Goal: Transaction & Acquisition: Subscribe to service/newsletter

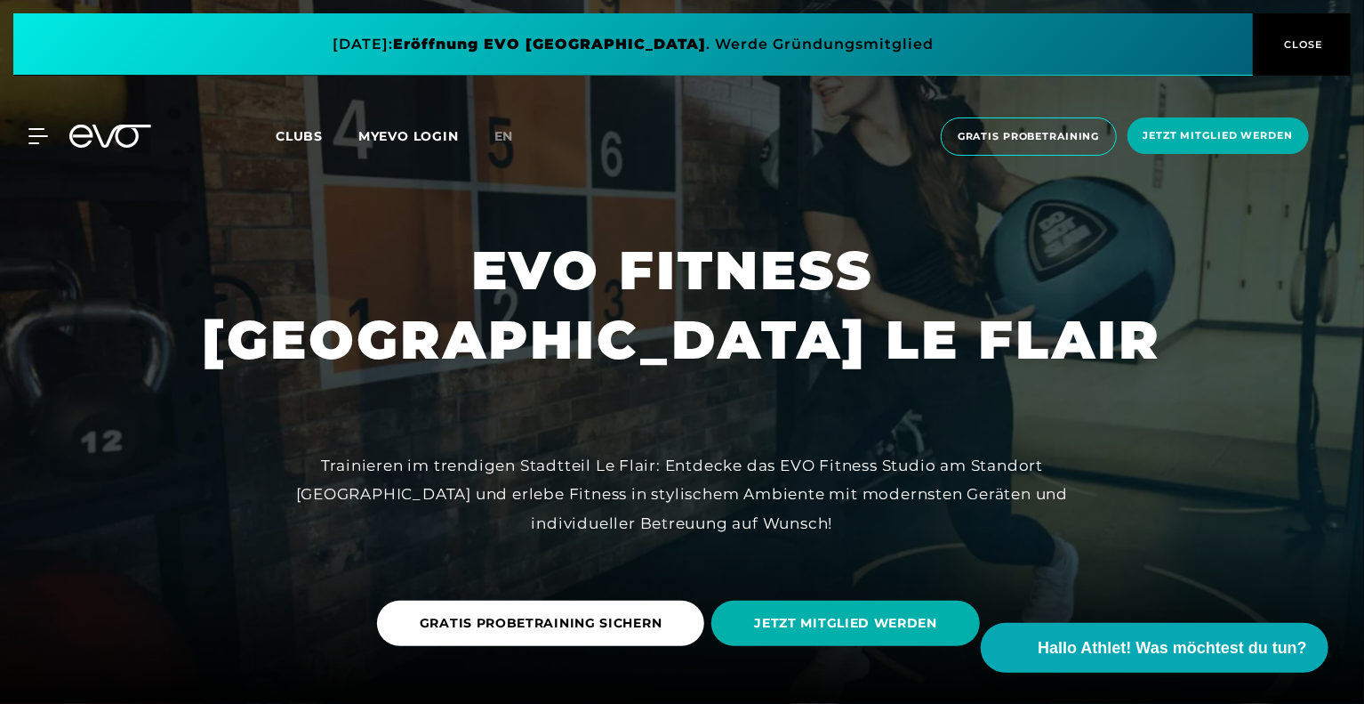
click at [302, 133] on span "Clubs" at bounding box center [299, 136] width 47 height 16
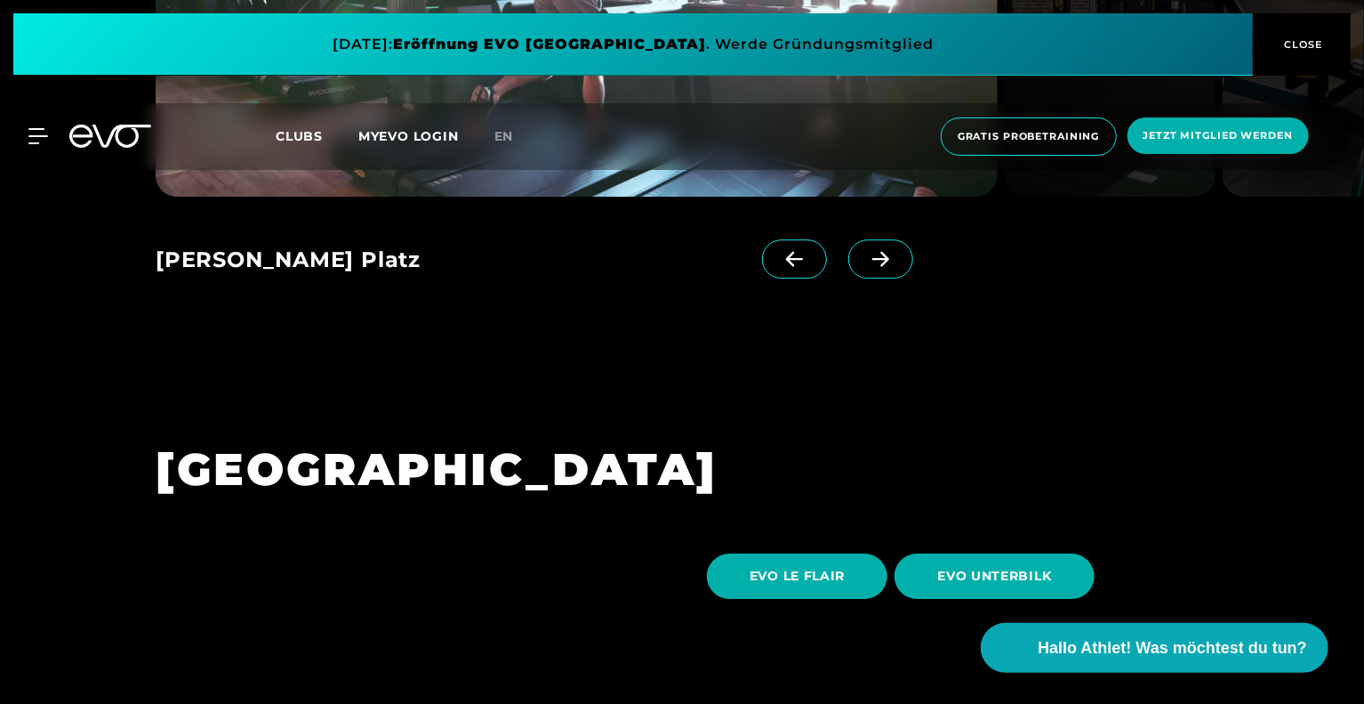
scroll to position [2668, 0]
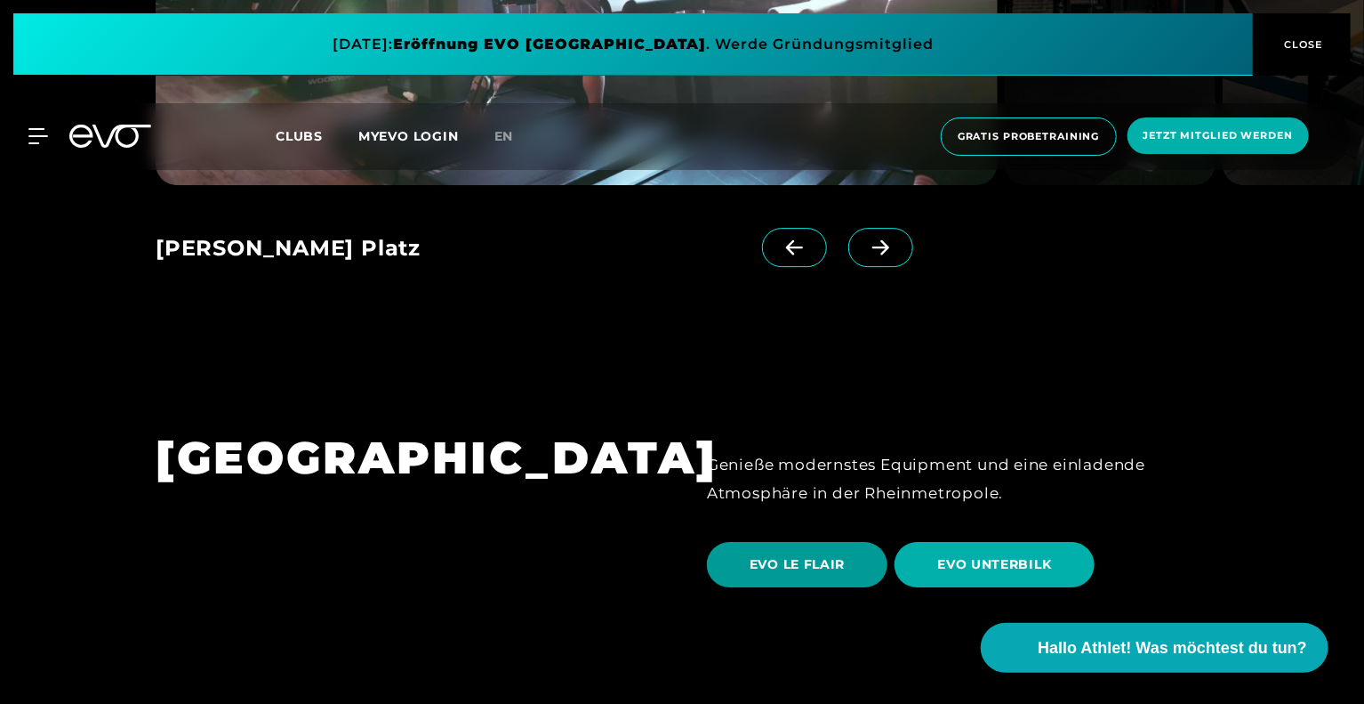
click at [765, 555] on span "EVO LE FLAIR" at bounding box center [797, 564] width 95 height 19
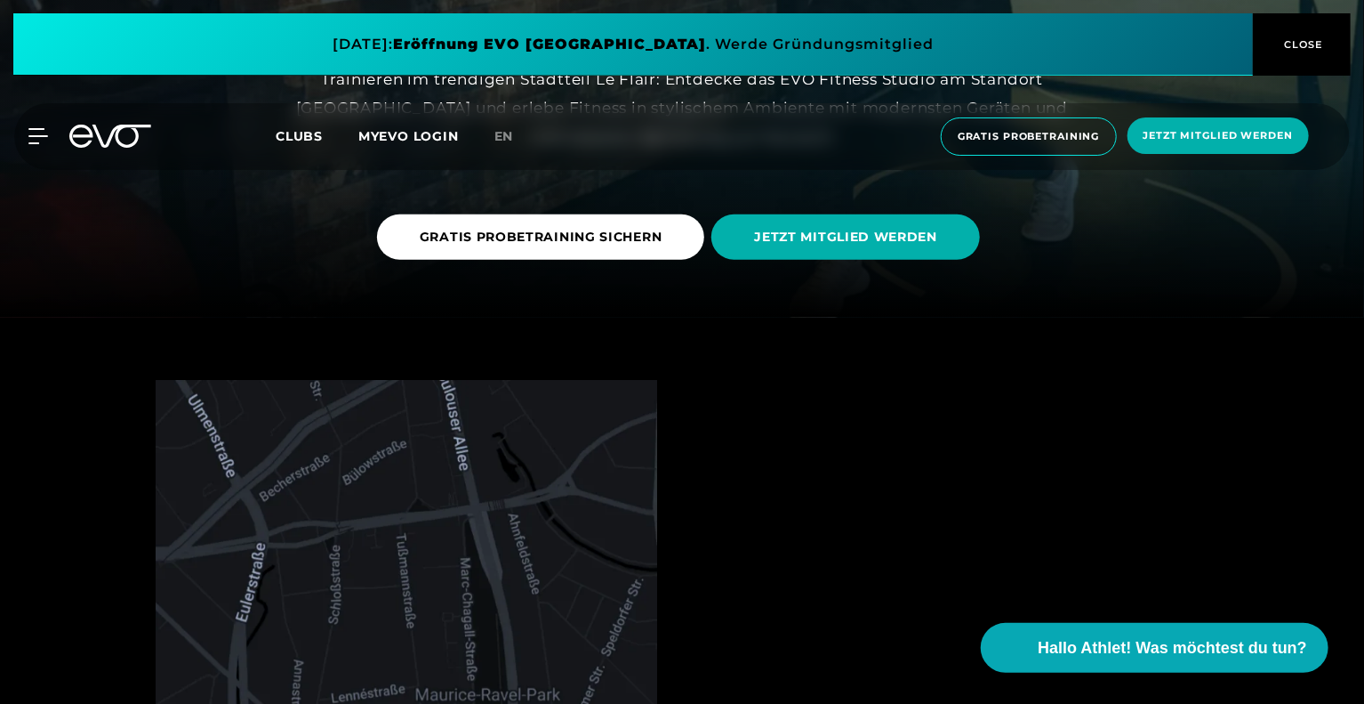
scroll to position [445, 0]
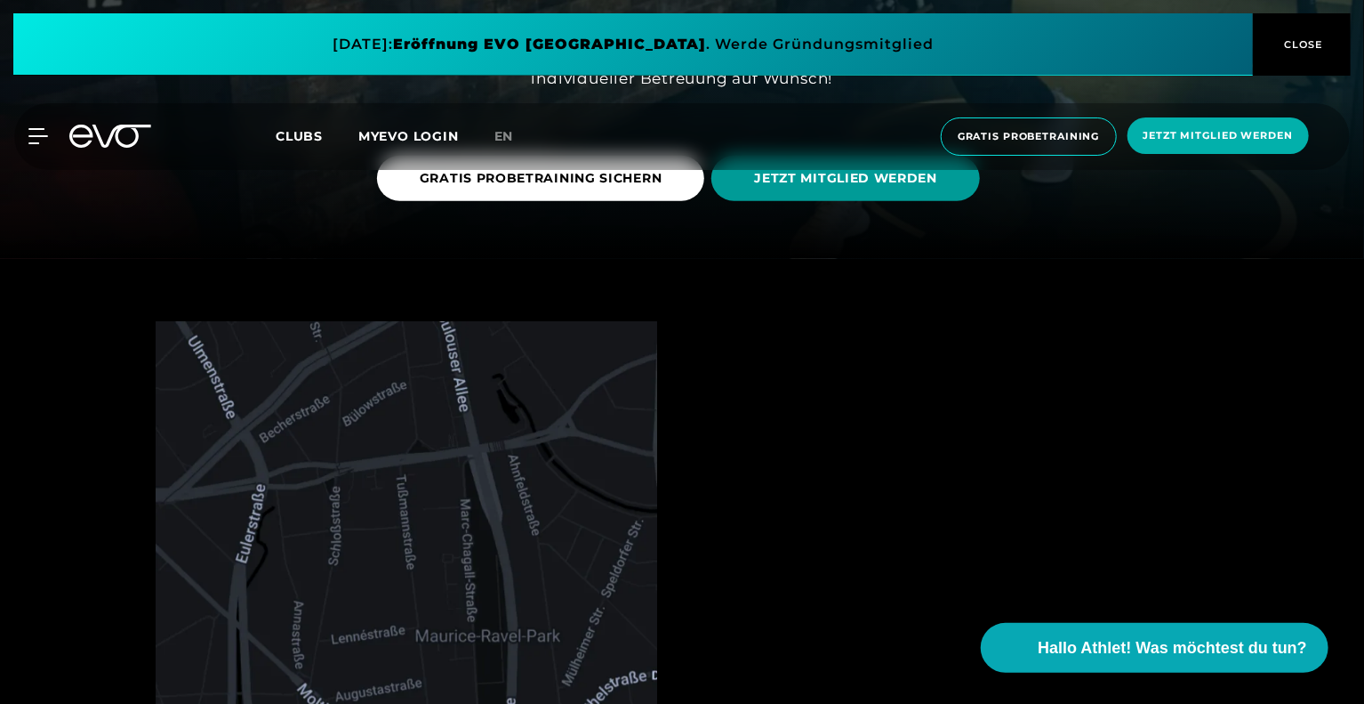
click at [846, 193] on span "JETZT MITGLIED WERDEN" at bounding box center [846, 178] width 269 height 45
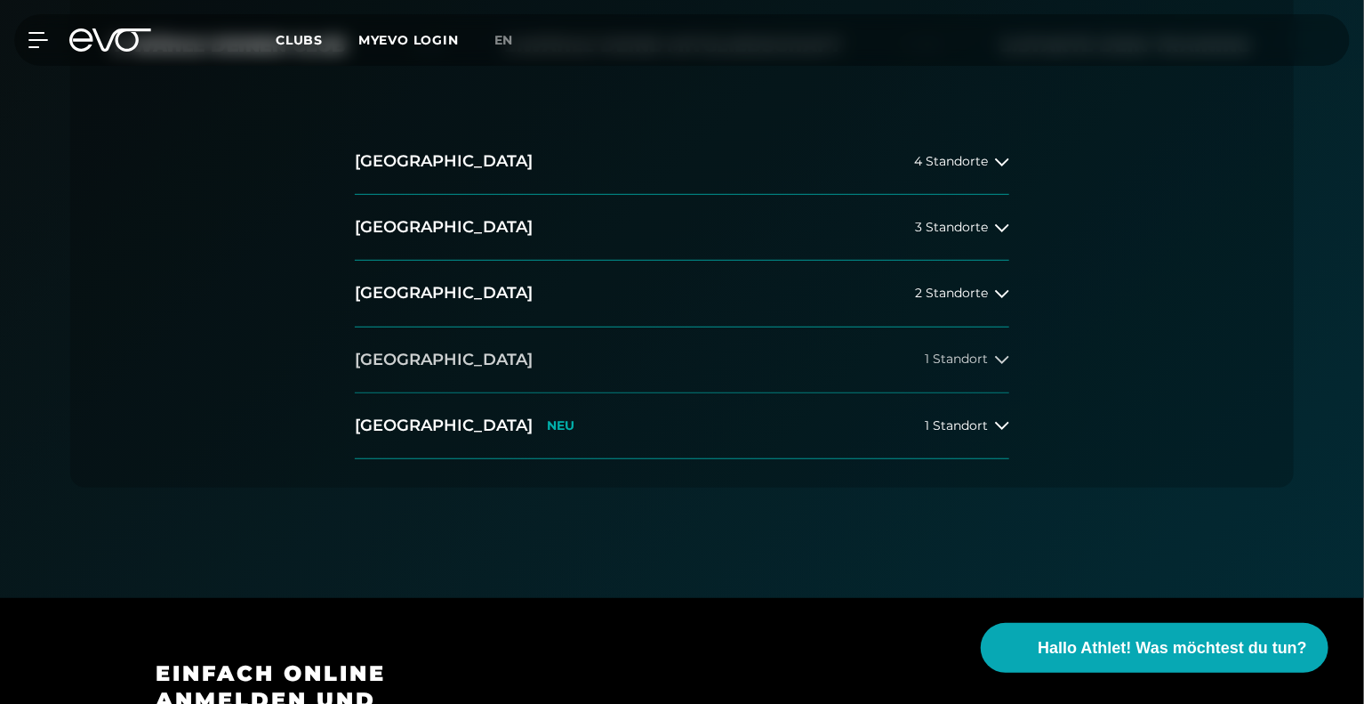
scroll to position [445, 0]
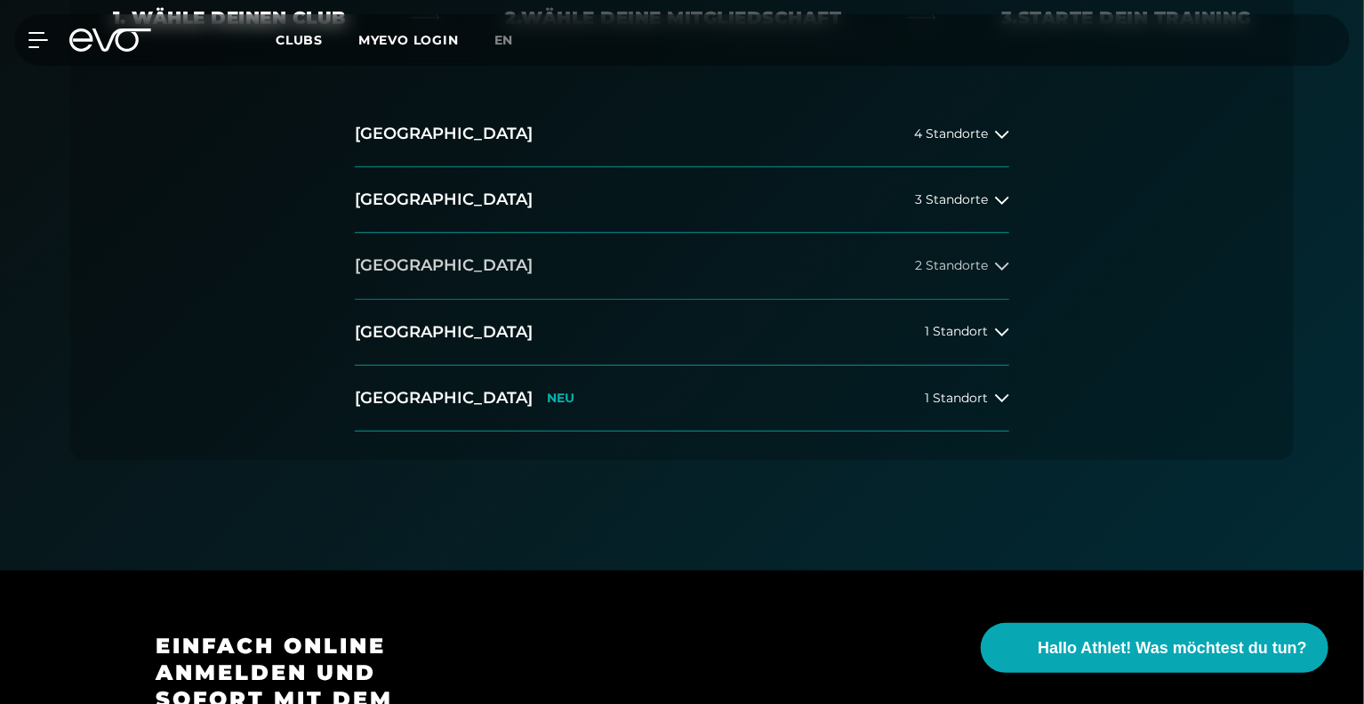
click at [424, 266] on h2 "[GEOGRAPHIC_DATA]" at bounding box center [444, 265] width 178 height 22
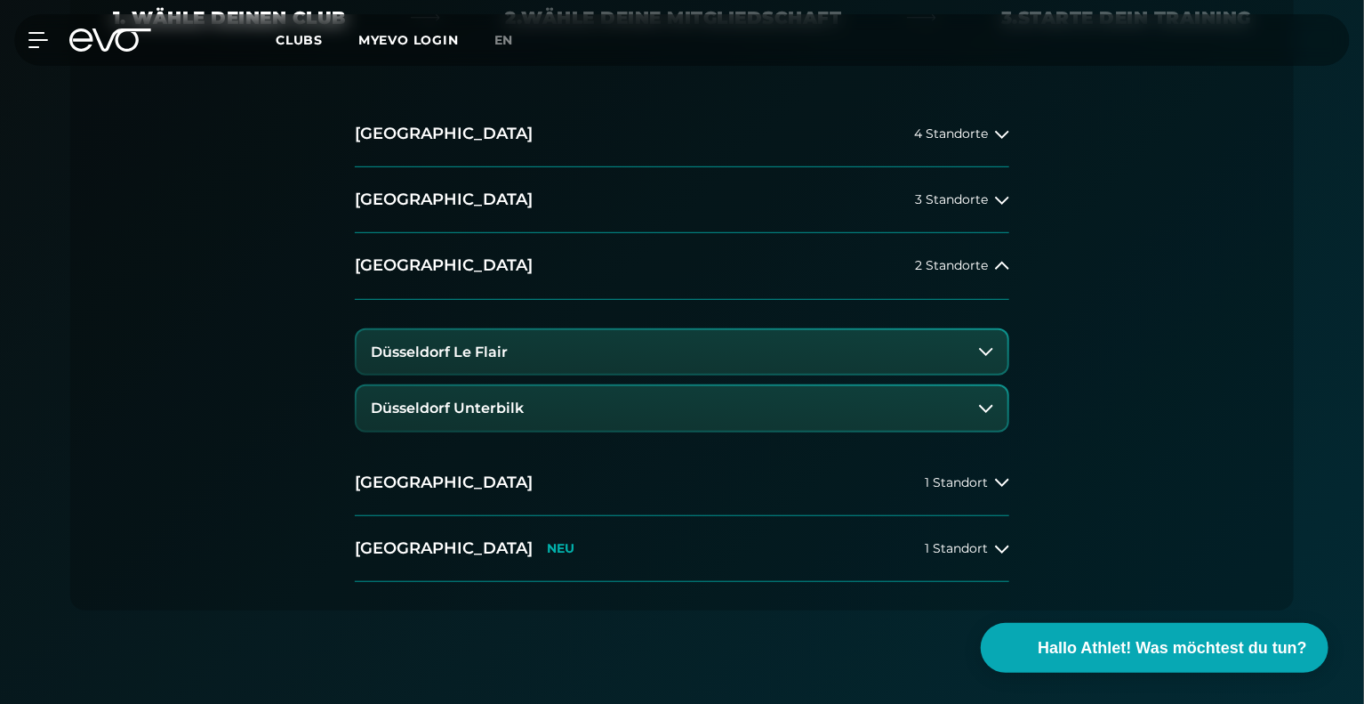
click at [480, 351] on h3 "Düsseldorf Le Flair" at bounding box center [439, 352] width 137 height 16
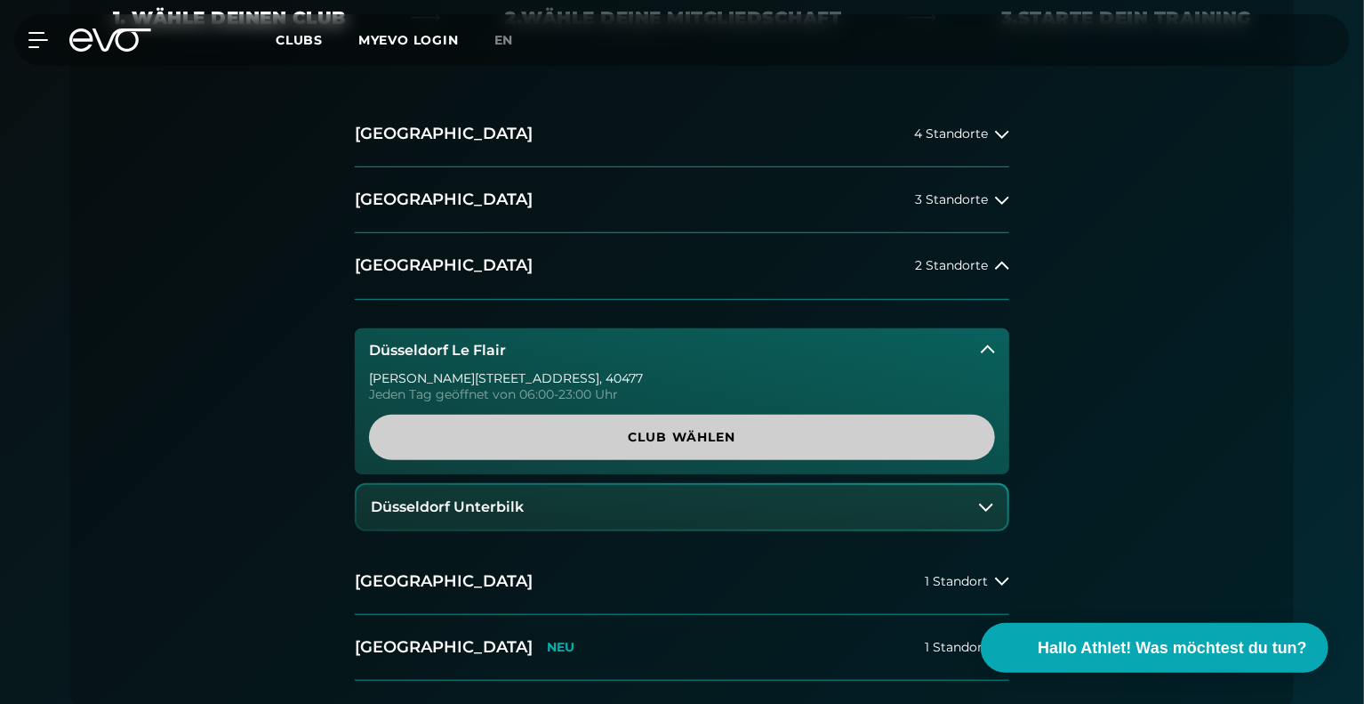
click at [683, 430] on span "Club wählen" at bounding box center [682, 437] width 541 height 19
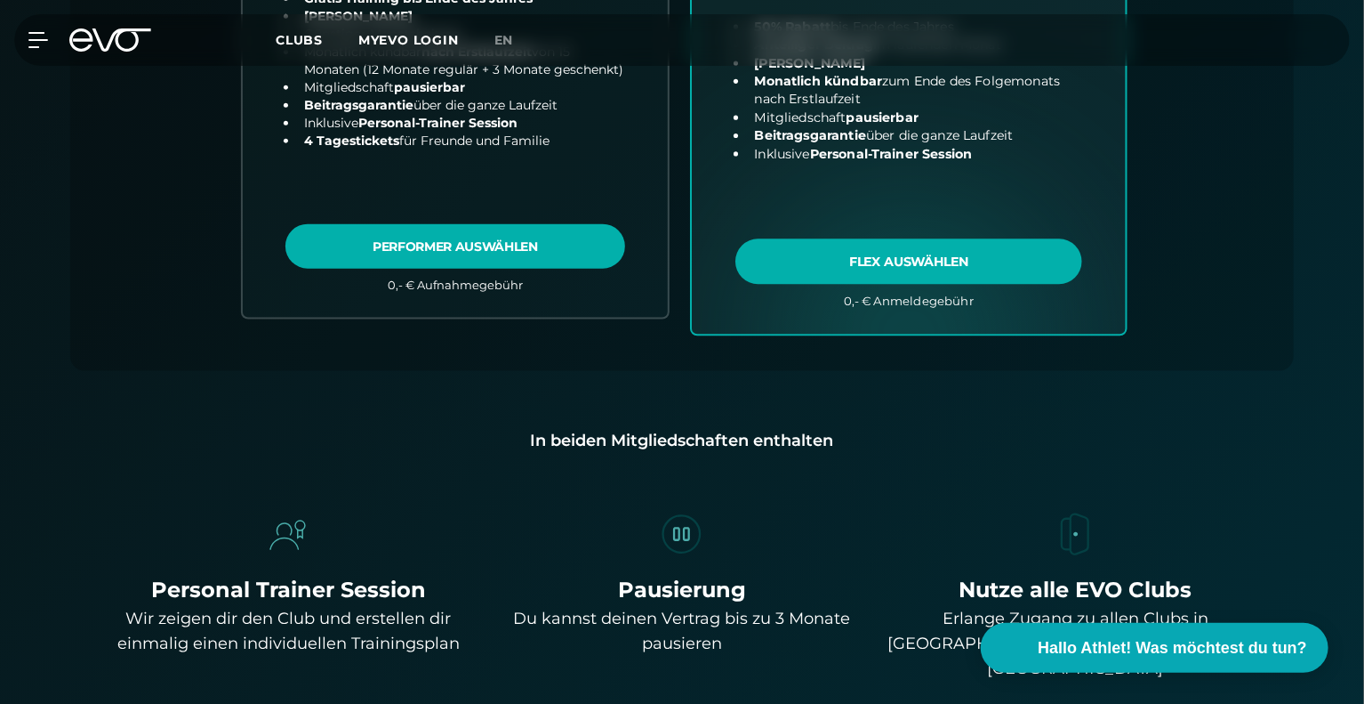
scroll to position [1016, 0]
